Goal: Find contact information: Find contact information

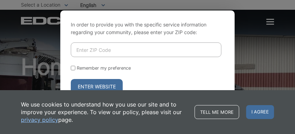
click at [84, 44] on input "Enter ZIP Code" at bounding box center [146, 50] width 151 height 15
type input "92064"
click at [81, 66] on label "Remember my preference" at bounding box center [104, 68] width 54 height 5
click at [75, 66] on input "Remember my preference" at bounding box center [73, 68] width 5 height 5
checkbox input "true"
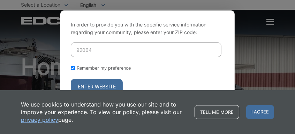
click at [94, 86] on button "Enter Website" at bounding box center [97, 86] width 52 height 15
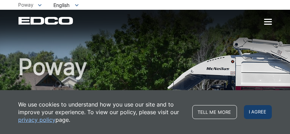
click at [256, 112] on span "I agree" at bounding box center [258, 112] width 28 height 14
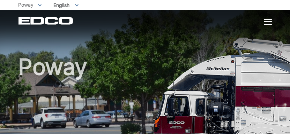
click at [143, 85] on h1 "Poway" at bounding box center [144, 111] width 253 height 111
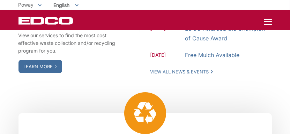
scroll to position [709, 0]
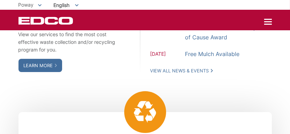
click at [144, 23] on div "EDCO Logo Home Residential Services Curbside Pickup Recycling Organic Recycling…" at bounding box center [144, 21] width 253 height 8
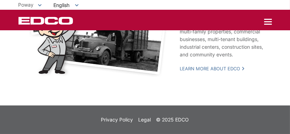
scroll to position [1408, 0]
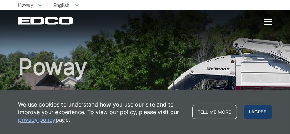
click at [254, 112] on span "I agree" at bounding box center [258, 112] width 28 height 14
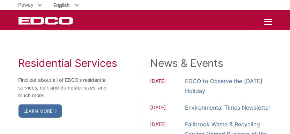
scroll to position [581, 0]
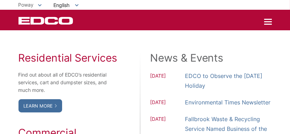
click at [145, 83] on div "Residential Services Find out about all of EDCO’s residential services, cart an…" at bounding box center [144, 127] width 253 height 150
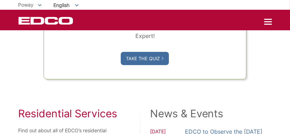
scroll to position [523, 0]
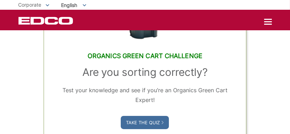
scroll to position [372, 0]
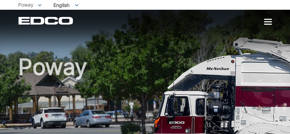
click at [266, 22] on div at bounding box center [268, 21] width 8 height 1
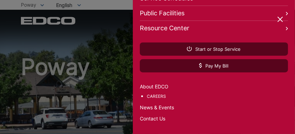
scroll to position [97, 0]
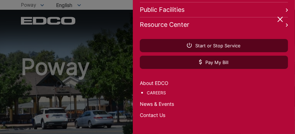
click at [158, 112] on link "Contact Us" at bounding box center [214, 116] width 148 height 8
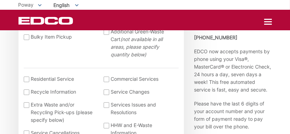
scroll to position [256, 0]
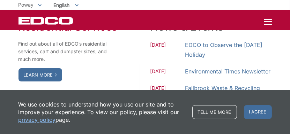
scroll to position [616, 0]
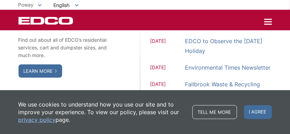
click at [137, 82] on div "Residential Services Find out about all of EDCO’s residential services, cart an…" at bounding box center [144, 92] width 253 height 150
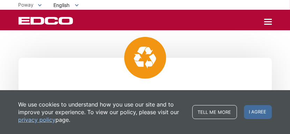
scroll to position [767, 0]
